Goal: Find specific page/section: Find specific page/section

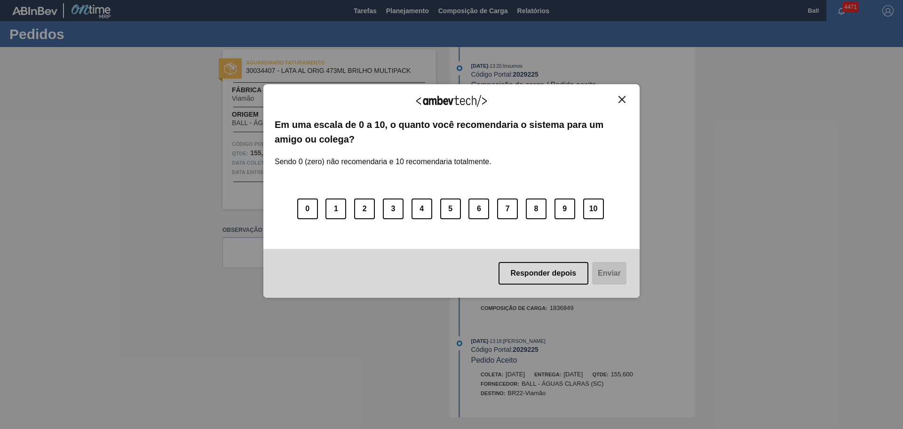
click at [624, 98] on img "Close" at bounding box center [621, 99] width 7 height 7
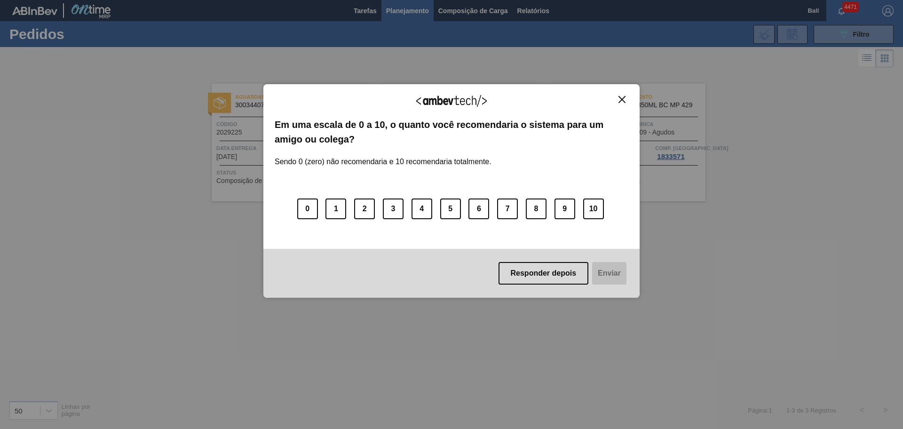
click at [620, 103] on button "Close" at bounding box center [621, 99] width 13 height 8
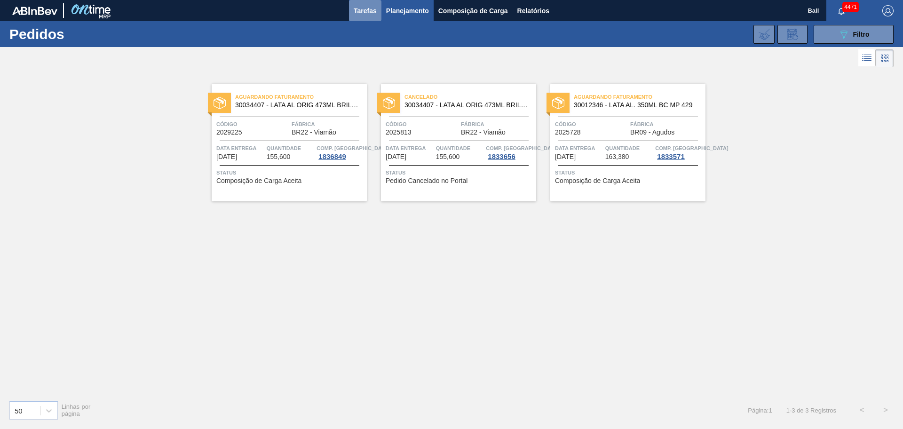
click at [379, 15] on button "Tarefas" at bounding box center [365, 10] width 32 height 21
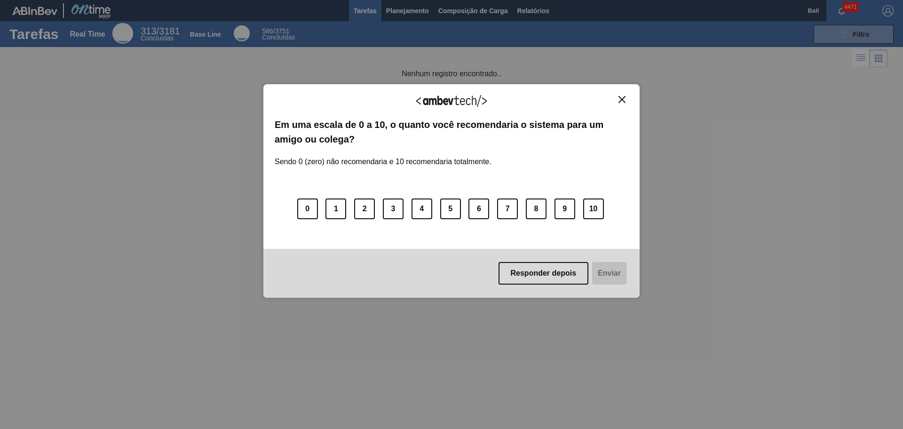
click at [623, 96] on img "Close" at bounding box center [621, 99] width 7 height 7
